Goal: Information Seeking & Learning: Check status

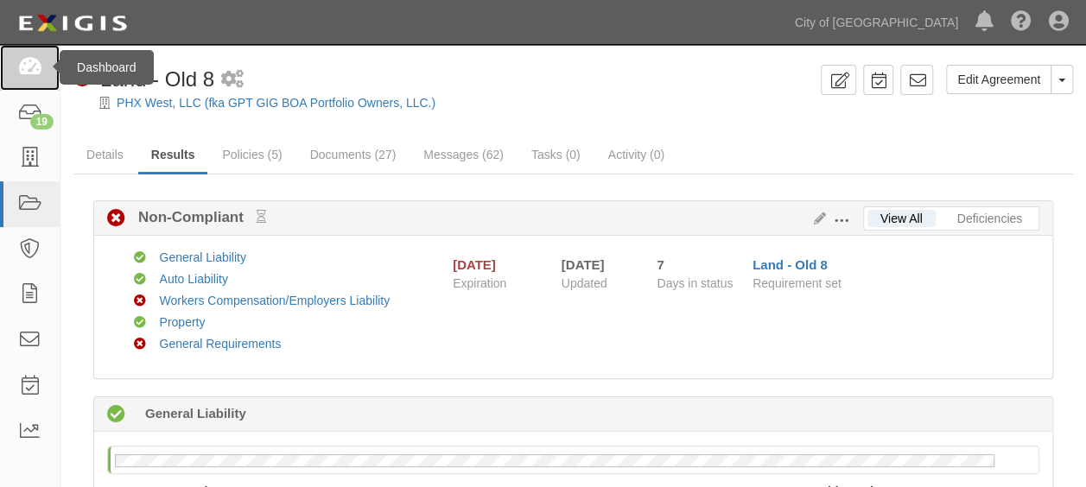
click at [33, 66] on icon at bounding box center [29, 68] width 24 height 20
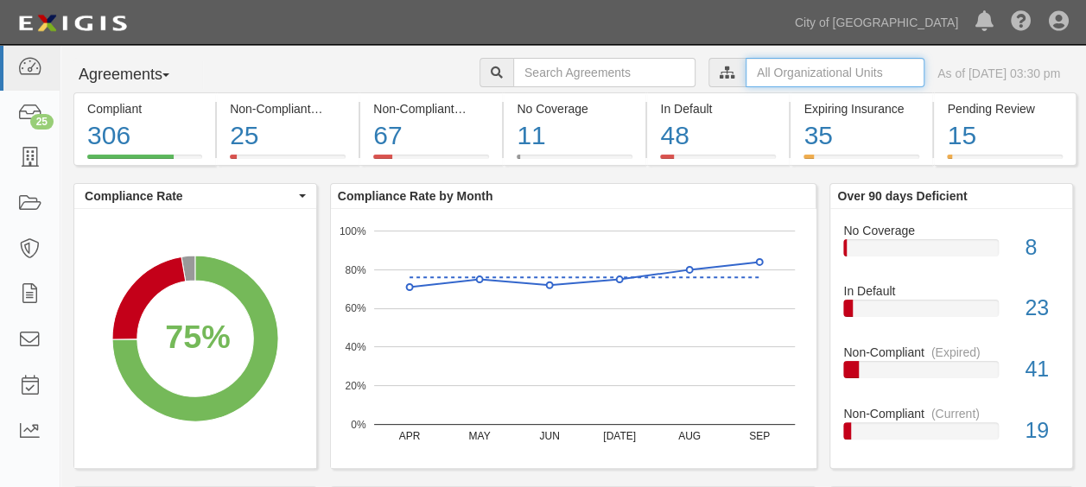
click at [773, 67] on input "text" at bounding box center [834, 72] width 179 height 29
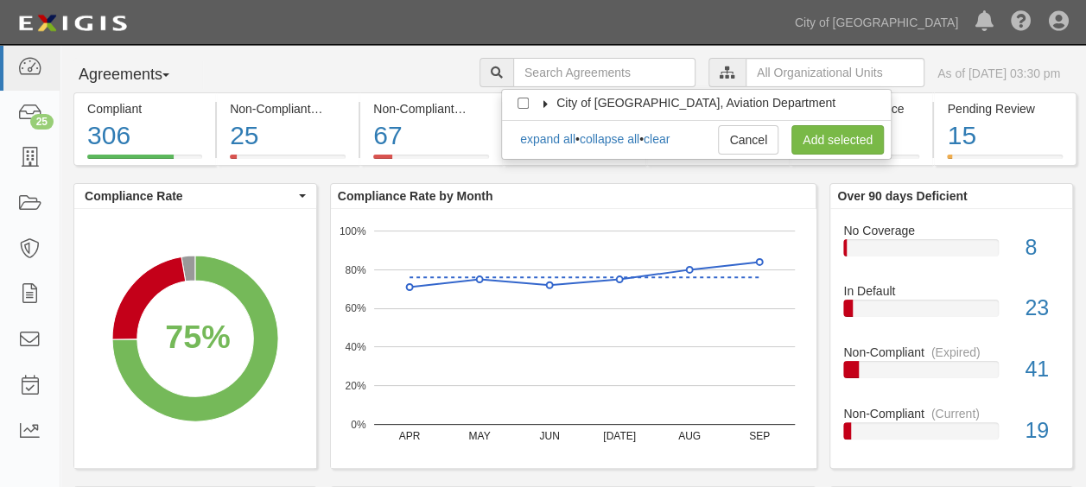
click at [627, 103] on span "City of [GEOGRAPHIC_DATA], Aviation Department" at bounding box center [695, 103] width 279 height 14
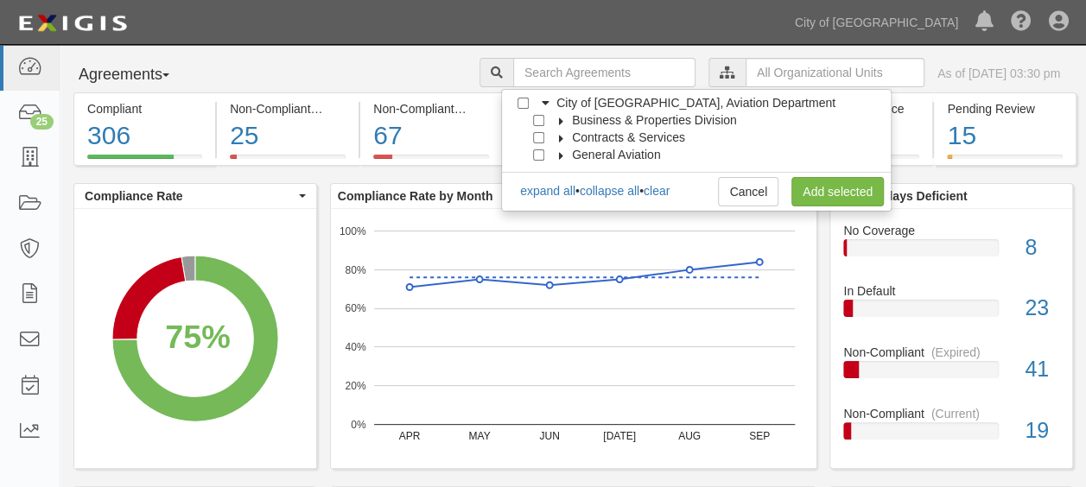
click at [561, 124] on icon at bounding box center [561, 121] width 12 height 8
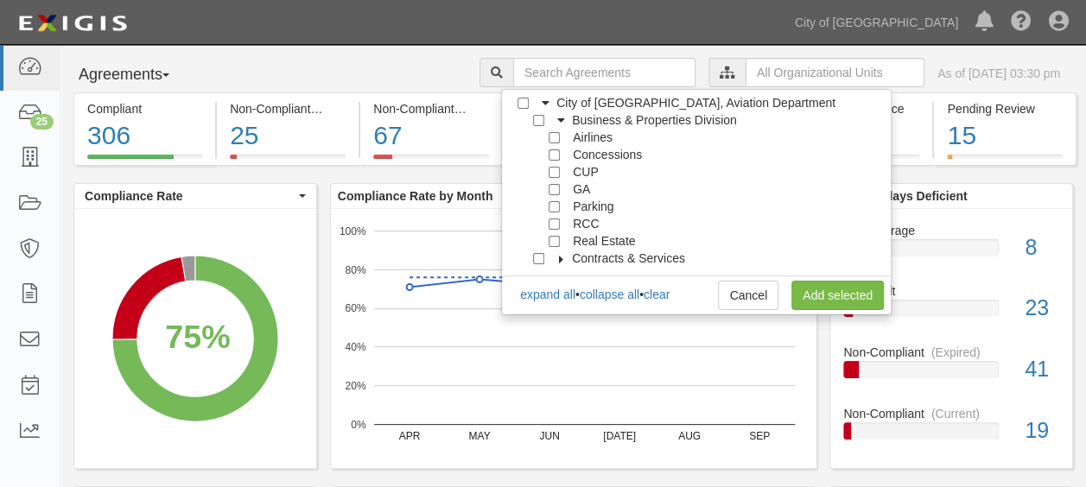
click at [580, 240] on span "Real Estate" at bounding box center [604, 241] width 62 height 14
click at [557, 240] on input "Real Estate" at bounding box center [554, 241] width 11 height 11
checkbox input "true"
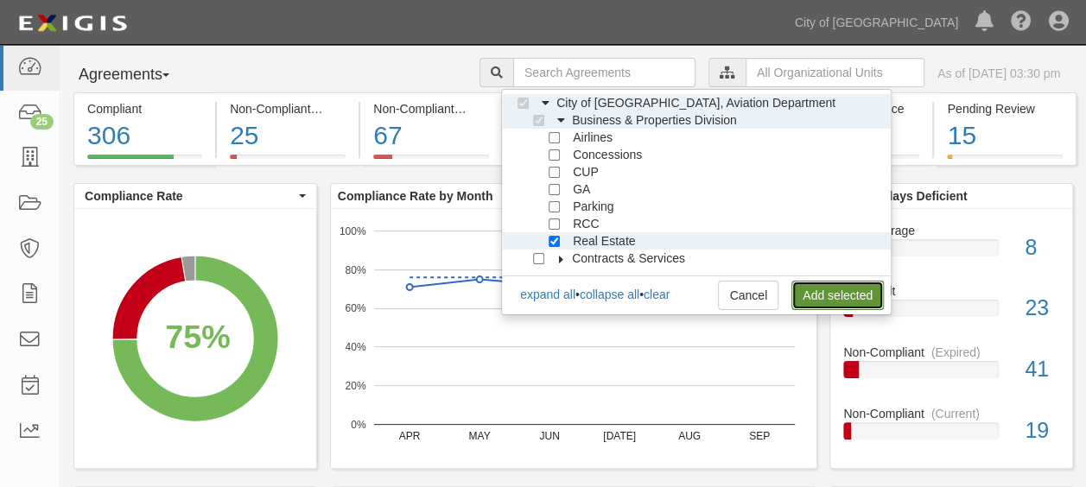
click at [828, 284] on link "Add selected" at bounding box center [837, 295] width 92 height 29
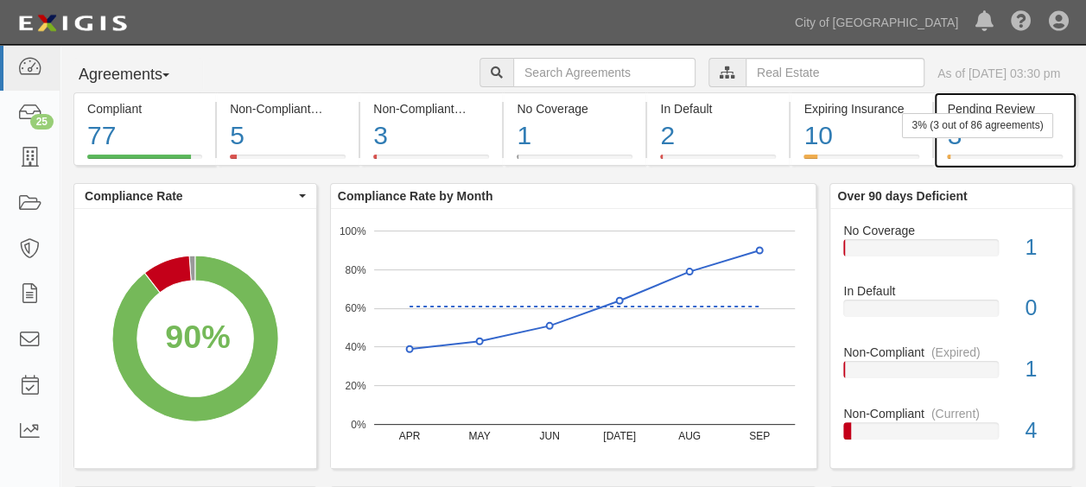
click at [983, 143] on div "3" at bounding box center [1004, 135] width 115 height 37
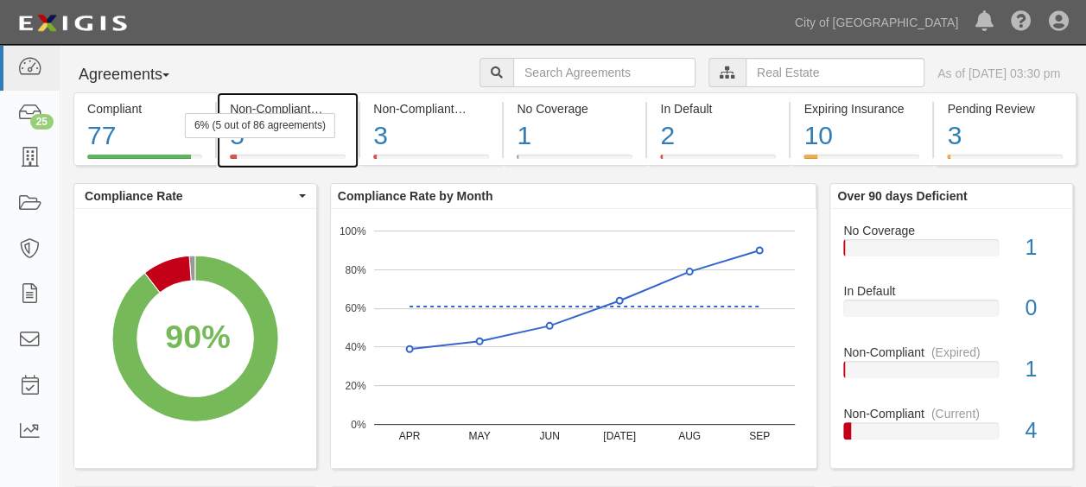
click at [320, 152] on div "5" at bounding box center [288, 135] width 116 height 37
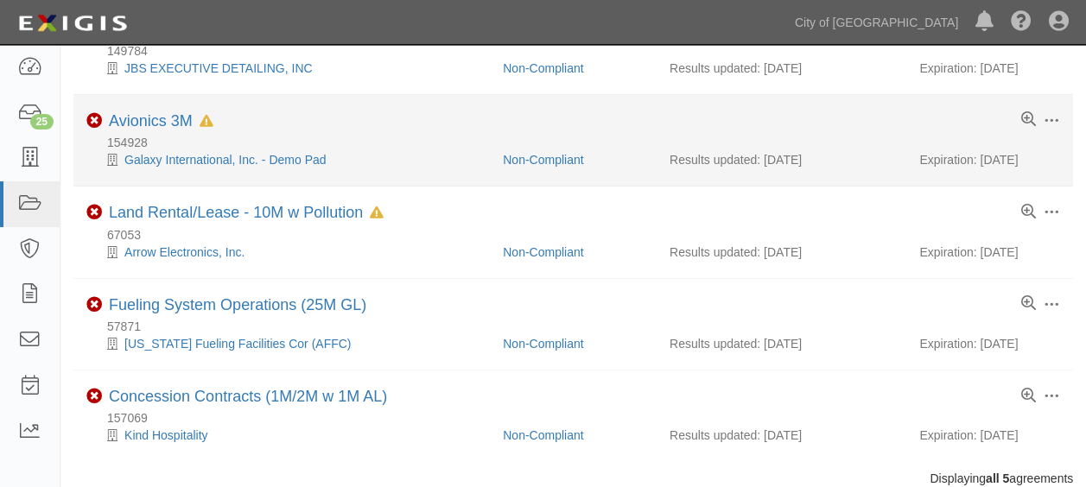
scroll to position [221, 0]
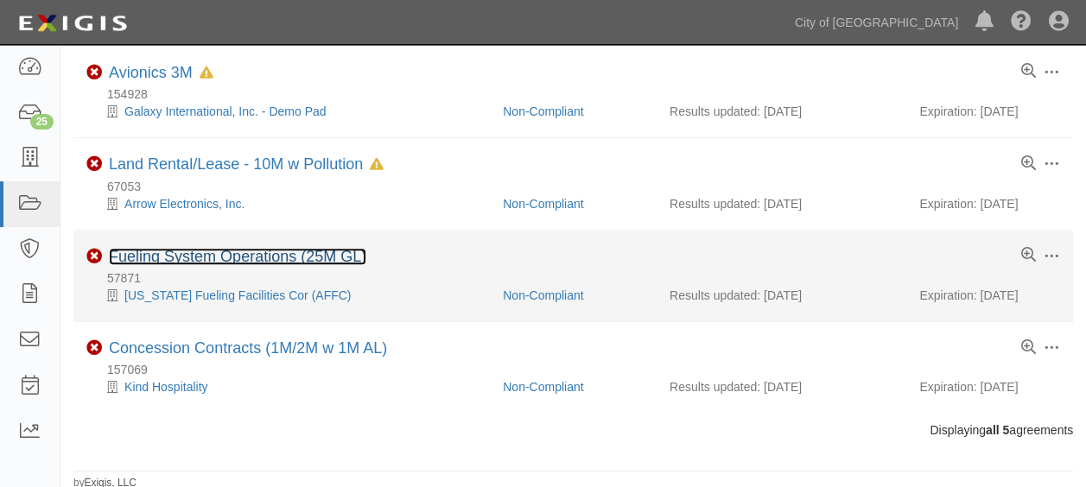
click at [149, 258] on link "Fueling System Operations (25M GL)" at bounding box center [237, 256] width 257 height 17
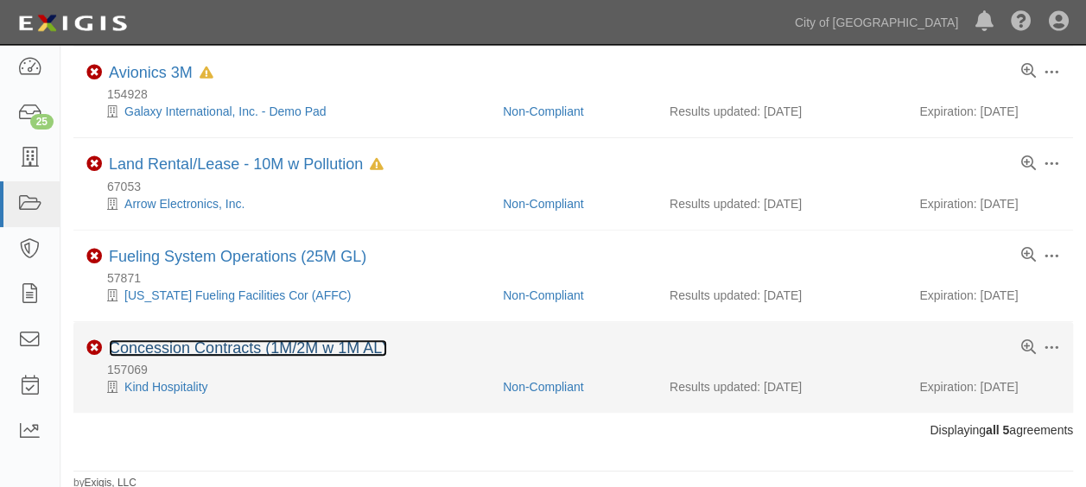
click at [268, 351] on link "Concession Contracts (1M/2M w 1M AL)" at bounding box center [248, 347] width 278 height 17
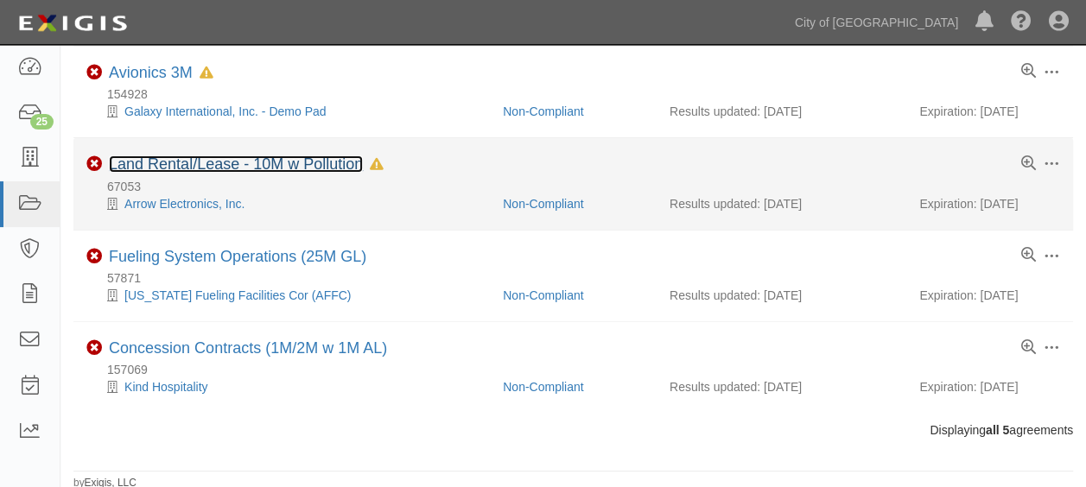
click at [150, 166] on link "Land Rental/Lease - 10M w Pollution" at bounding box center [236, 163] width 254 height 17
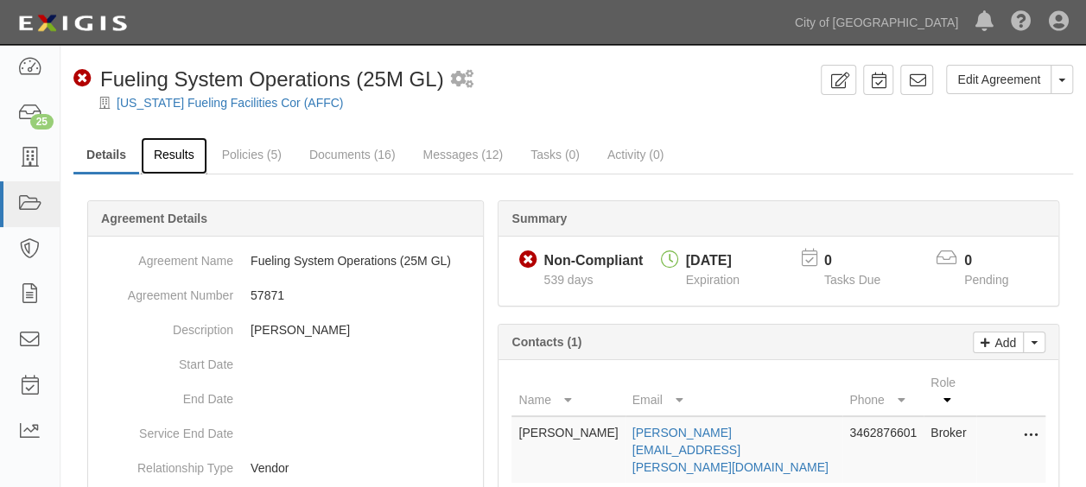
click at [183, 161] on link "Results" at bounding box center [174, 155] width 67 height 37
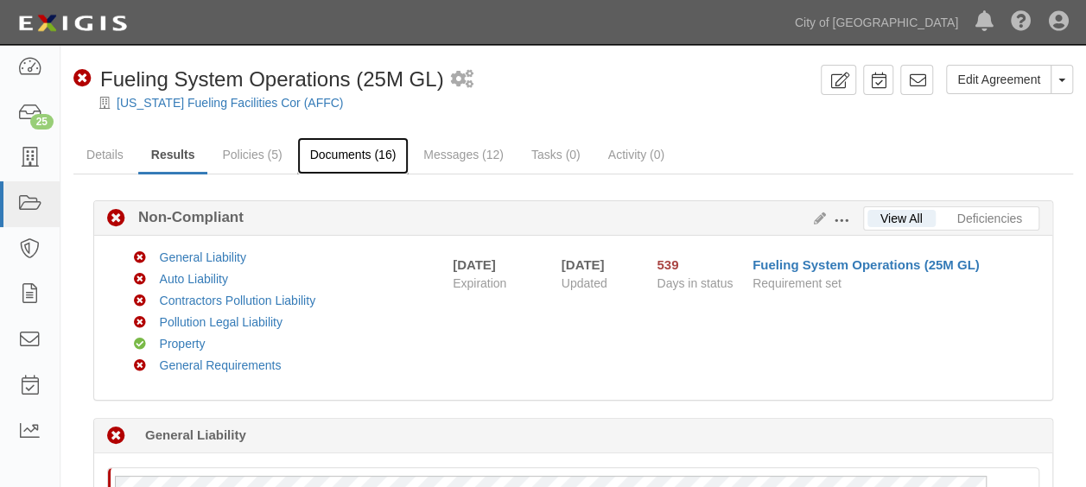
click at [339, 159] on link "Documents (16)" at bounding box center [353, 155] width 112 height 37
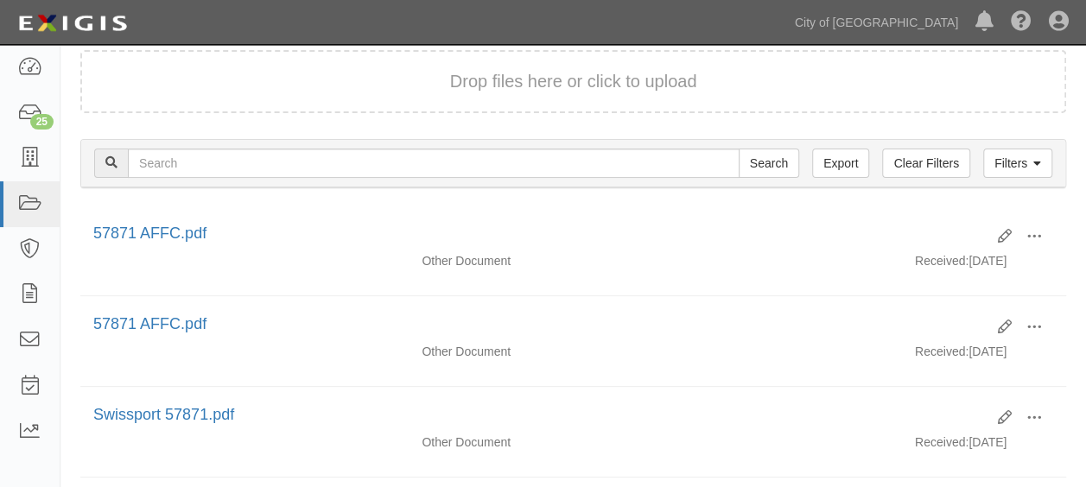
scroll to position [173, 0]
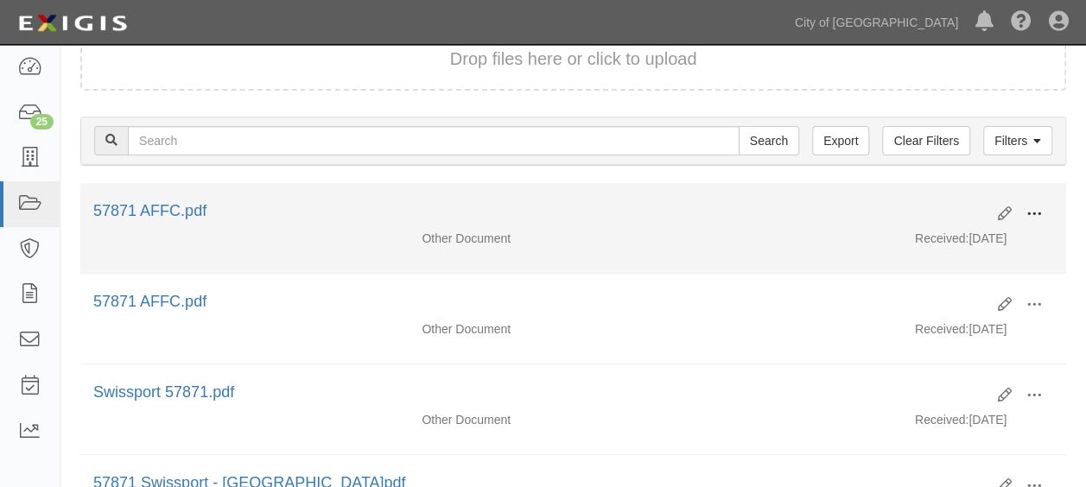
click at [1042, 209] on button at bounding box center [1034, 214] width 38 height 29
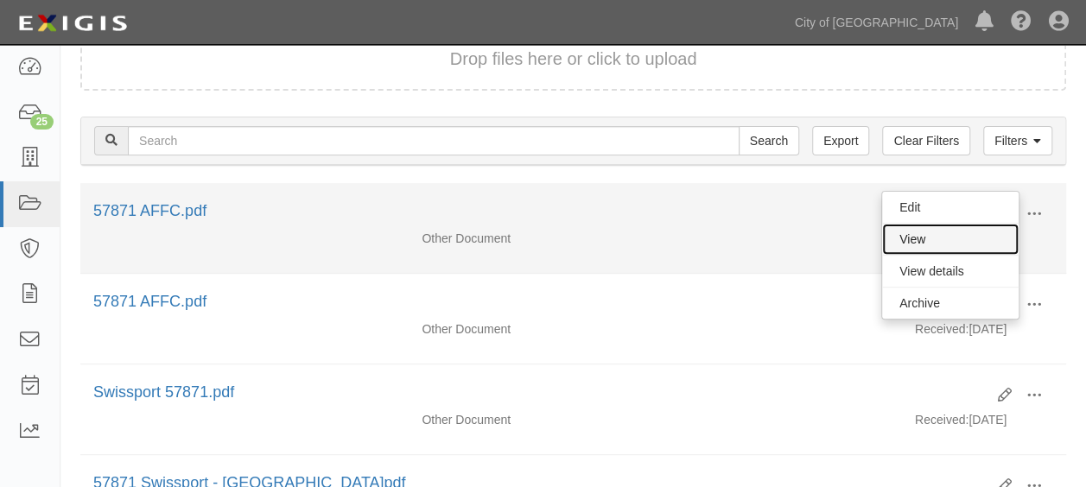
click at [928, 234] on link "View" at bounding box center [950, 239] width 136 height 31
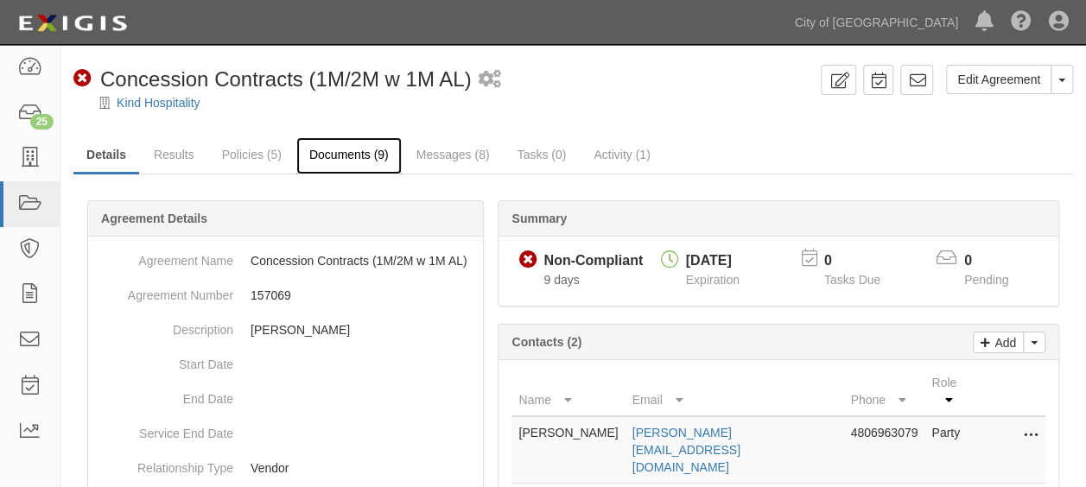
click at [330, 154] on link "Documents (9)" at bounding box center [348, 155] width 105 height 37
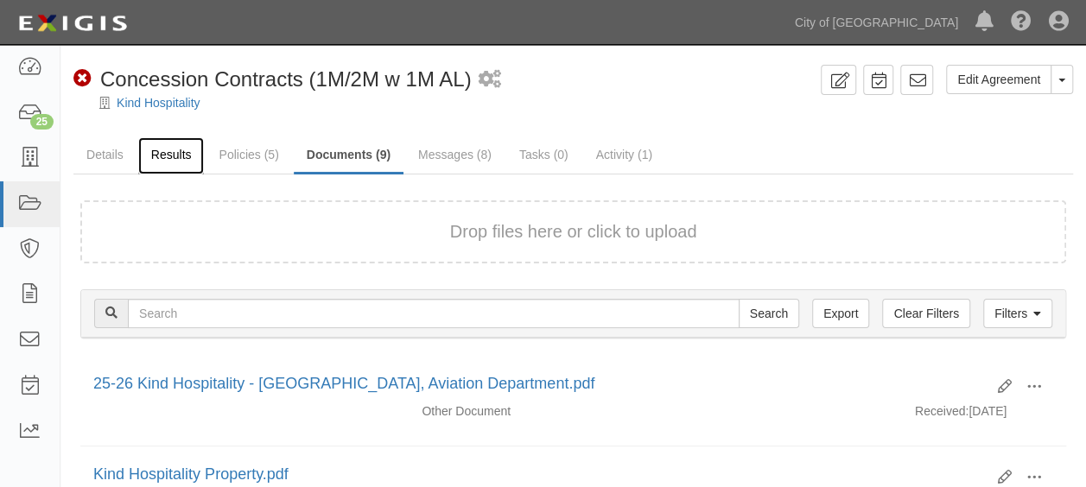
click at [178, 166] on link "Results" at bounding box center [171, 155] width 67 height 37
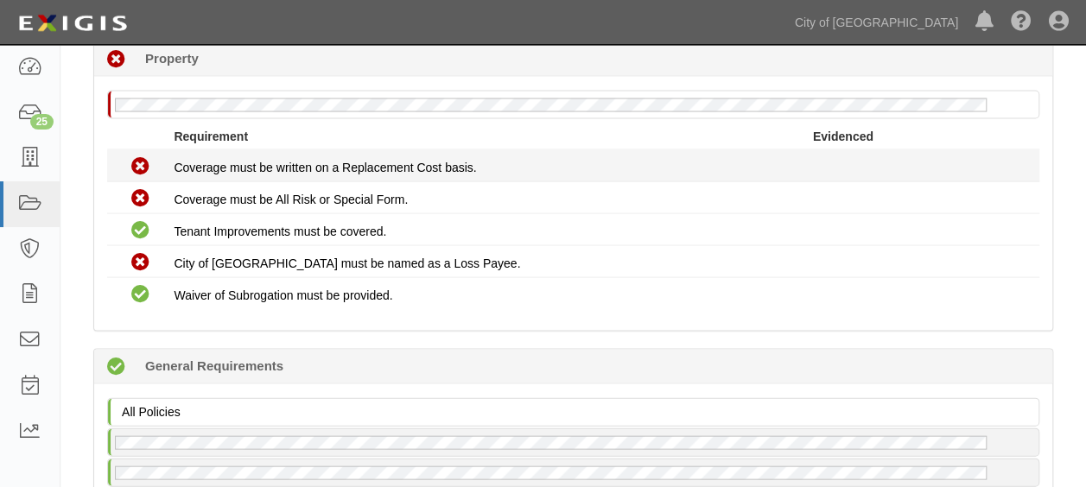
scroll to position [1641, 0]
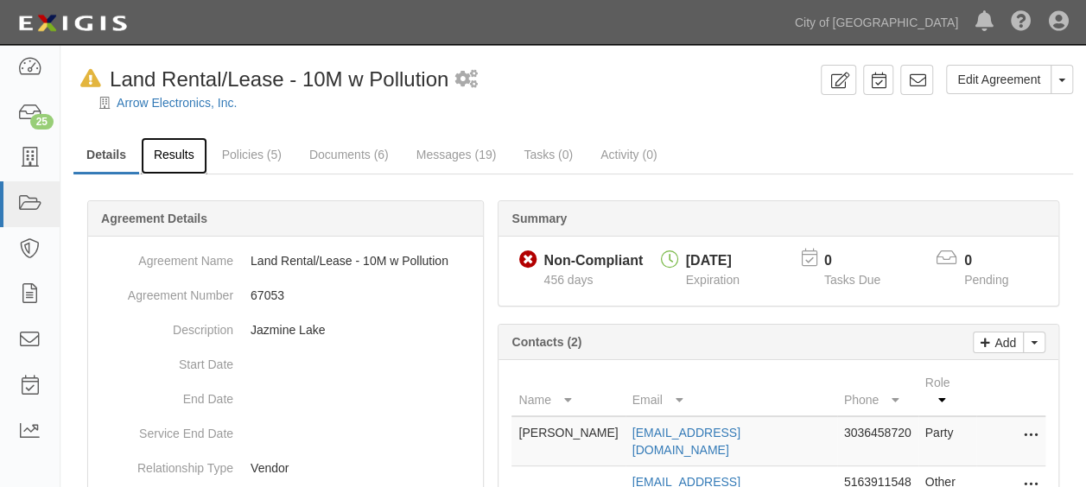
click at [178, 157] on link "Results" at bounding box center [174, 155] width 67 height 37
